Goal: Transaction & Acquisition: Purchase product/service

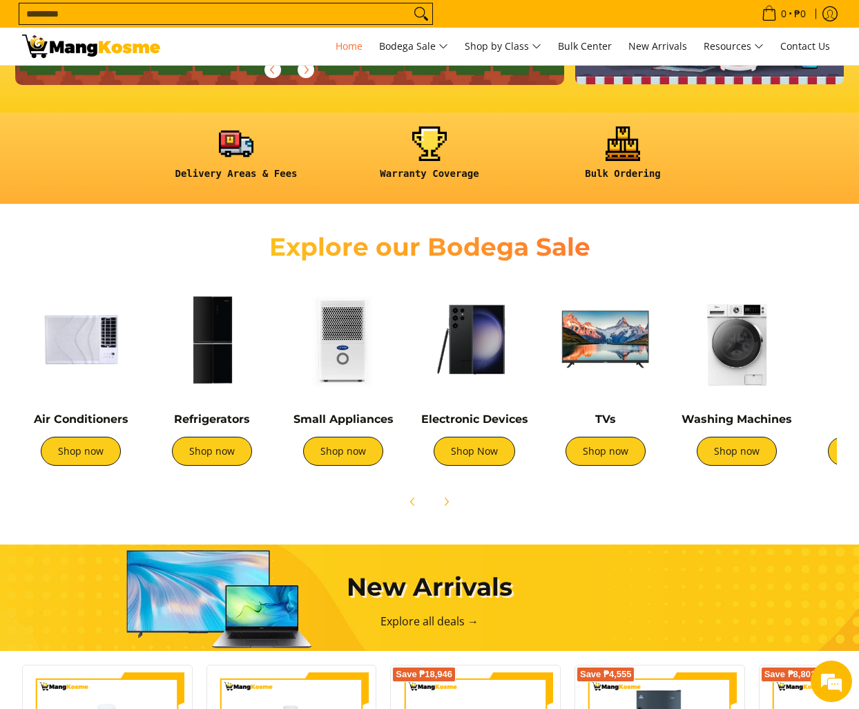
scroll to position [345, 0]
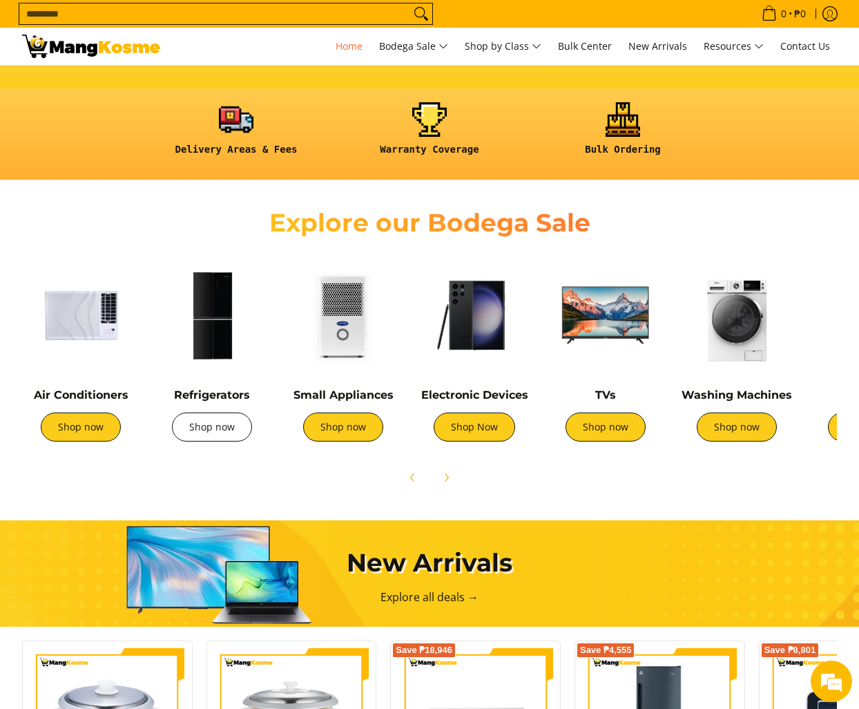
click at [218, 434] on link "Shop now" at bounding box center [212, 426] width 80 height 29
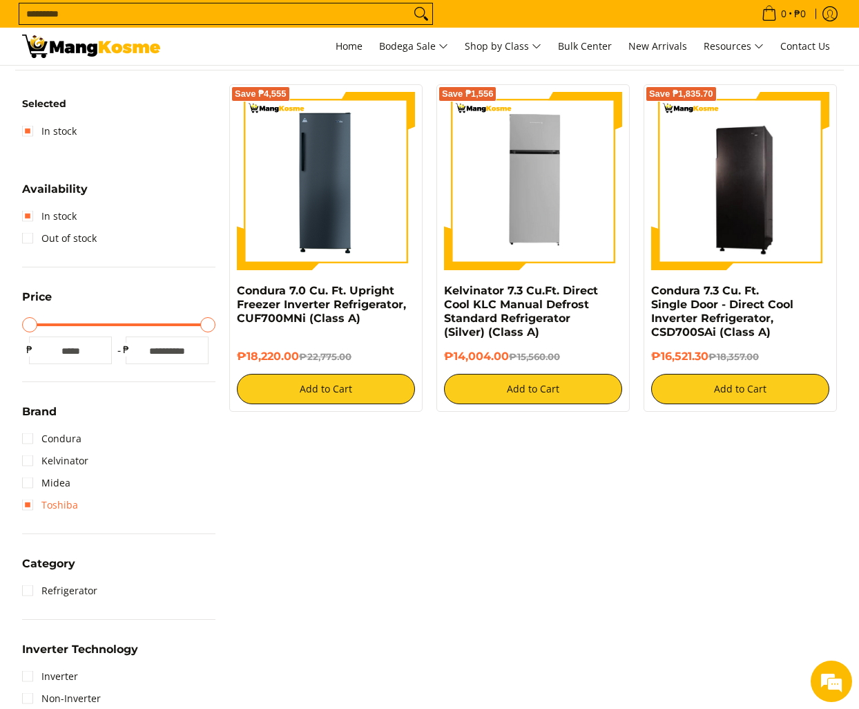
scroll to position [276, 0]
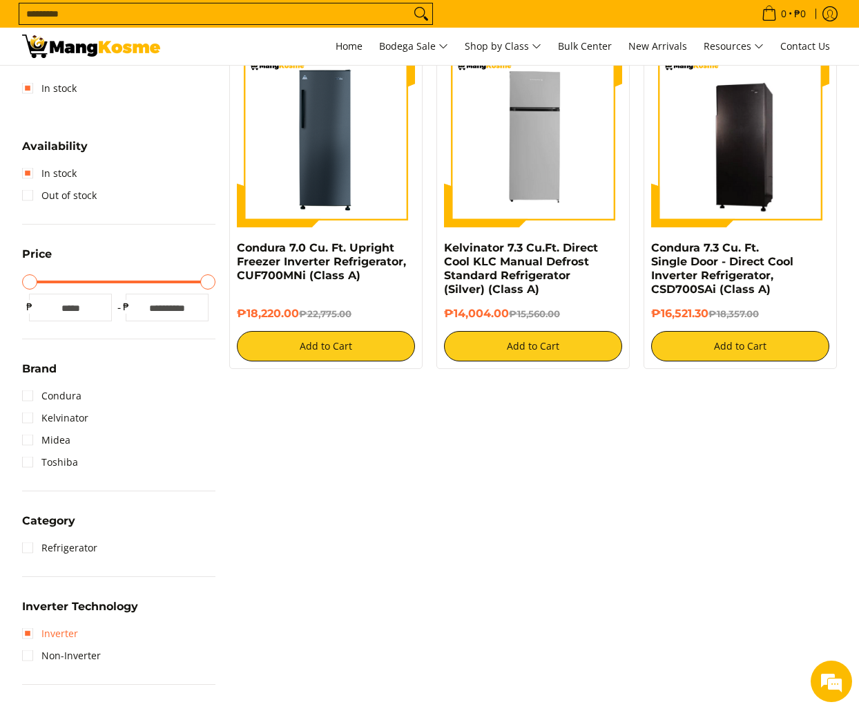
click at [30, 635] on link "Inverter" at bounding box center [50, 633] width 56 height 22
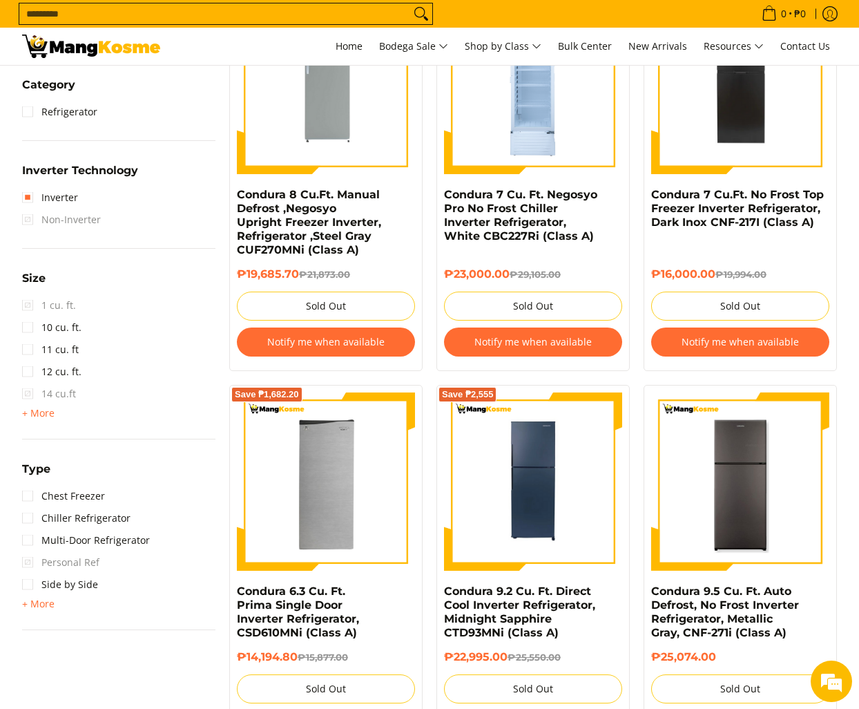
scroll to position [747, 0]
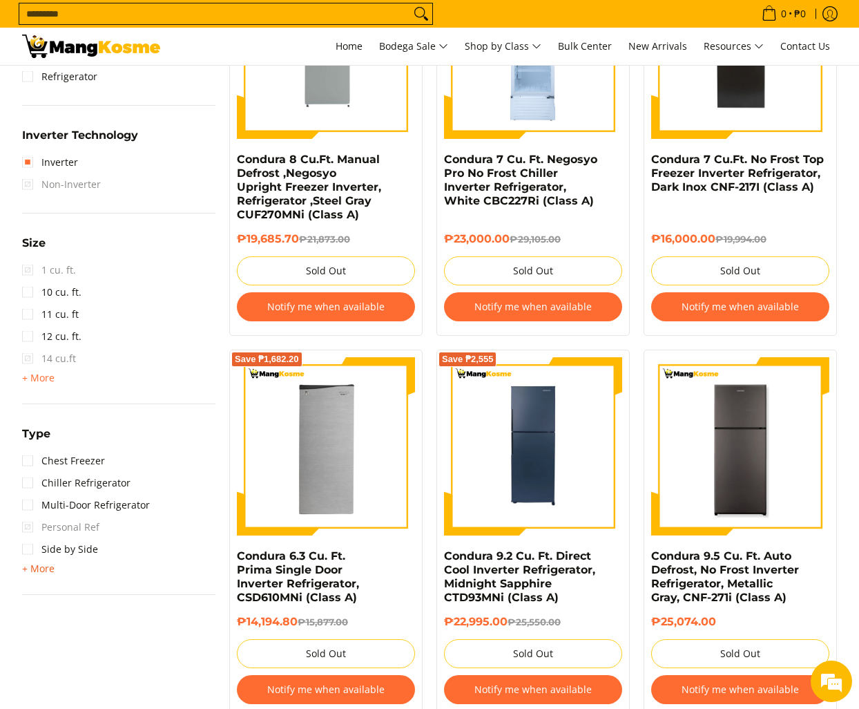
click at [38, 569] on span "+ More" at bounding box center [38, 568] width 32 height 11
click at [30, 615] on link "Upright Freezer" at bounding box center [68, 615] width 92 height 22
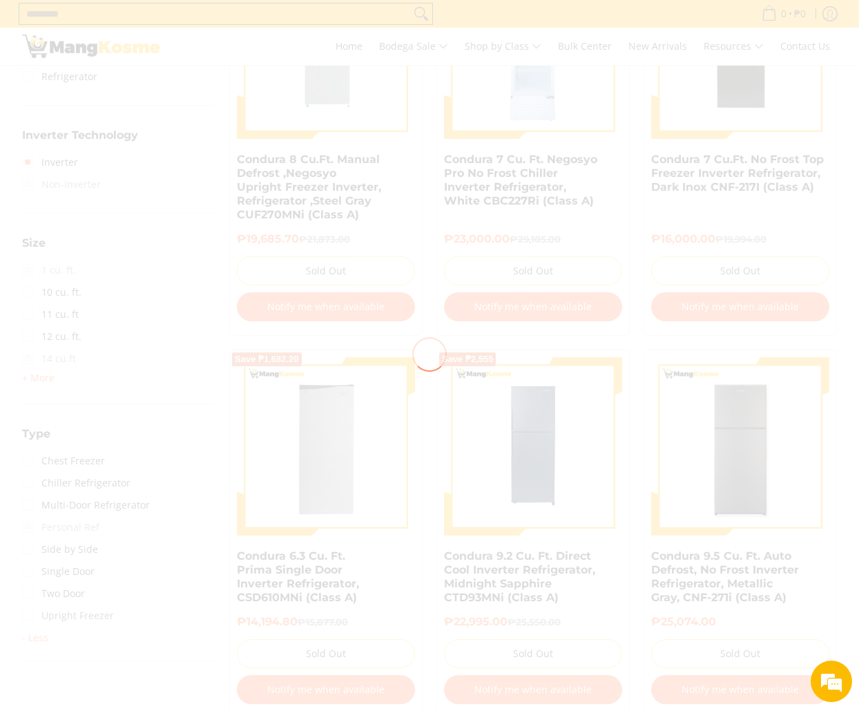
scroll to position [0, 0]
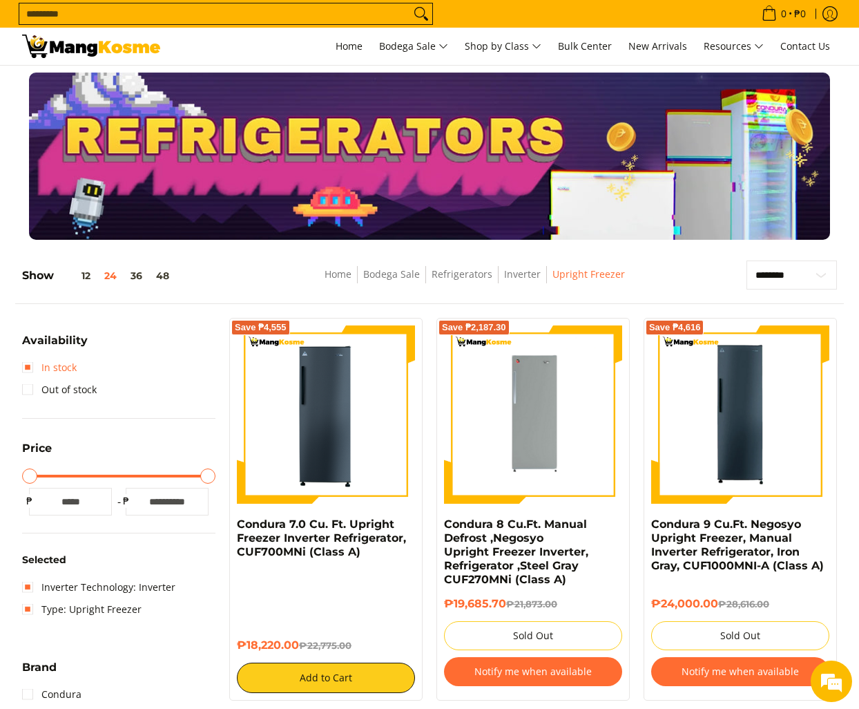
click at [30, 371] on link "In stock" at bounding box center [49, 367] width 55 height 22
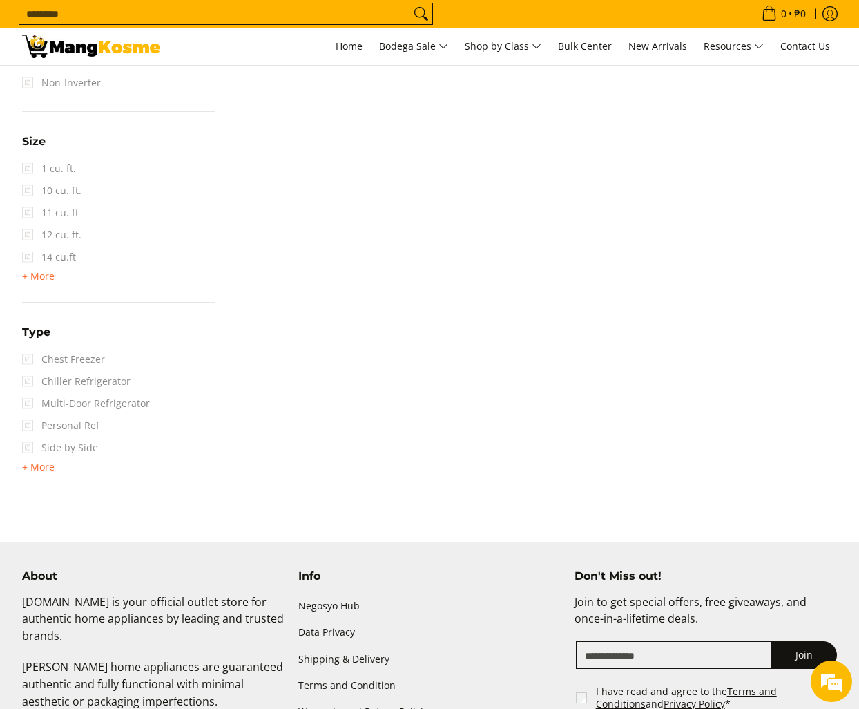
scroll to position [955, 0]
click at [43, 468] on span "+ More" at bounding box center [38, 466] width 32 height 11
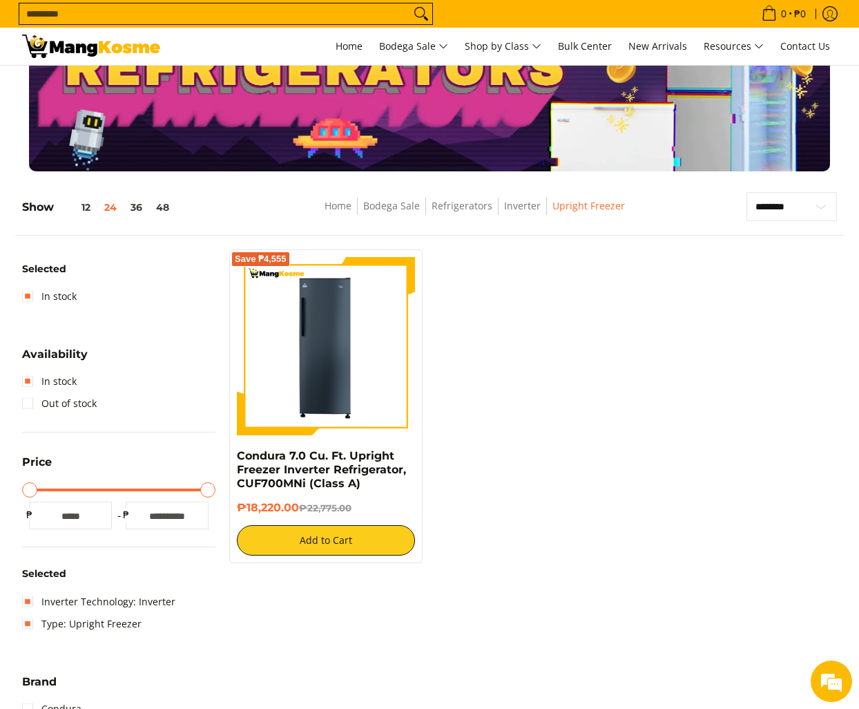
scroll to position [69, 0]
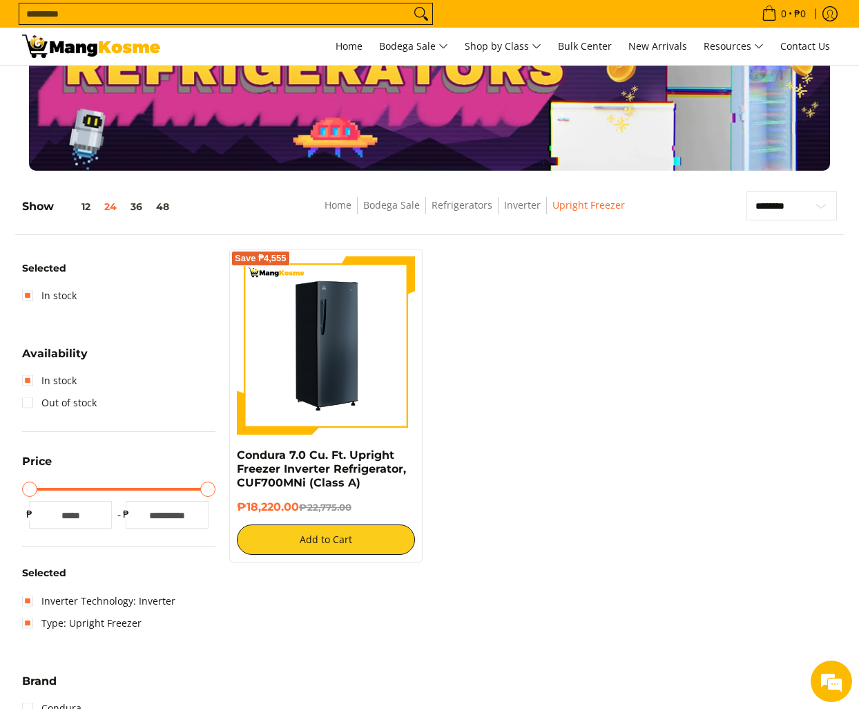
click at [354, 356] on img at bounding box center [326, 345] width 178 height 178
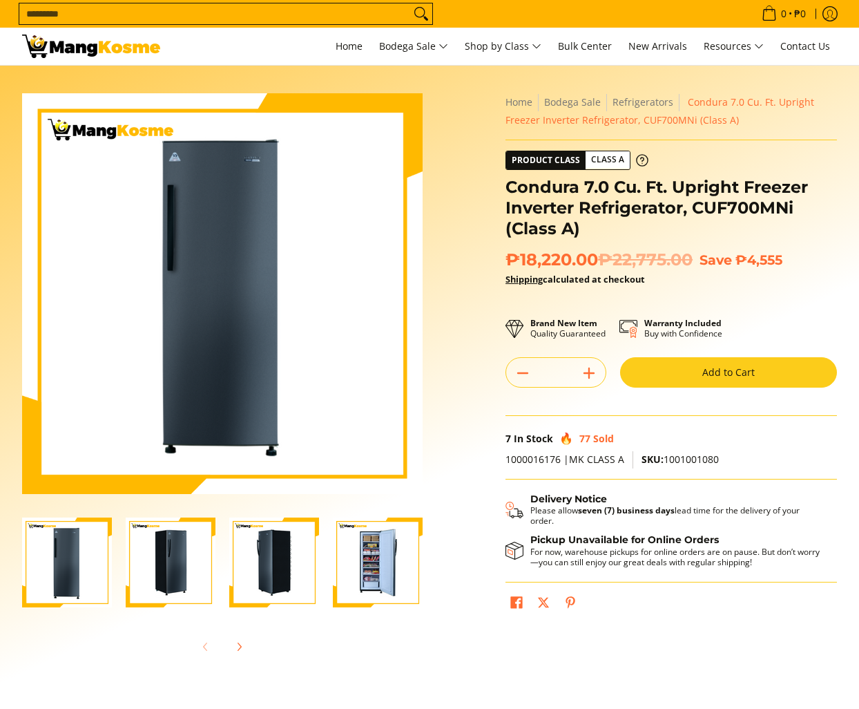
click at [377, 581] on img "Condura 7.0 Cu. Ft. Upright Freezer Inverter Refrigerator, CUF700MNi (Class A)-4" at bounding box center [378, 562] width 90 height 90
